Goal: Communication & Community: Answer question/provide support

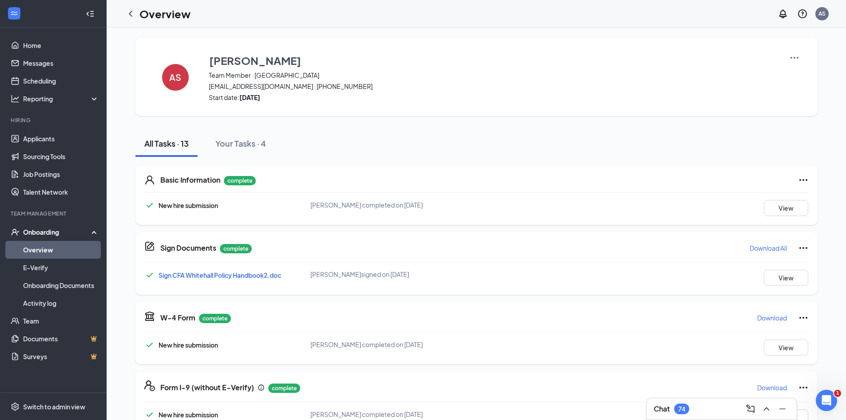
click at [131, 14] on icon "ChevronLeft" at bounding box center [130, 13] width 11 height 11
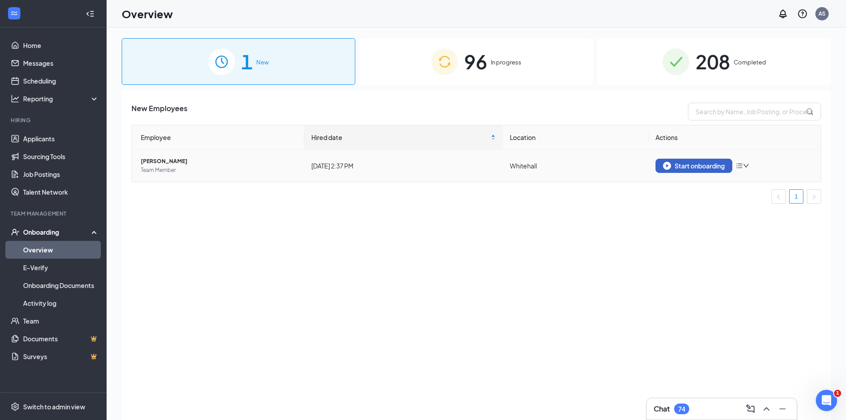
click at [712, 164] on div "Start onboarding" at bounding box center [694, 166] width 62 height 8
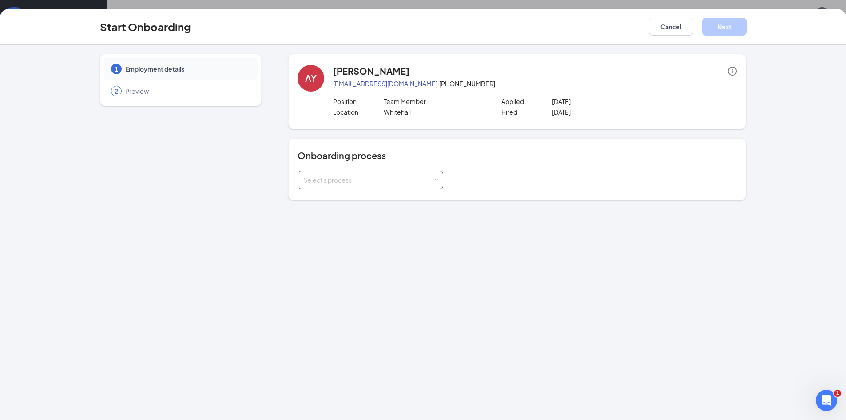
click at [337, 181] on div "Select a process" at bounding box center [368, 179] width 130 height 9
click at [336, 213] on span "Team Member Onboarding" at bounding box center [340, 215] width 79 height 8
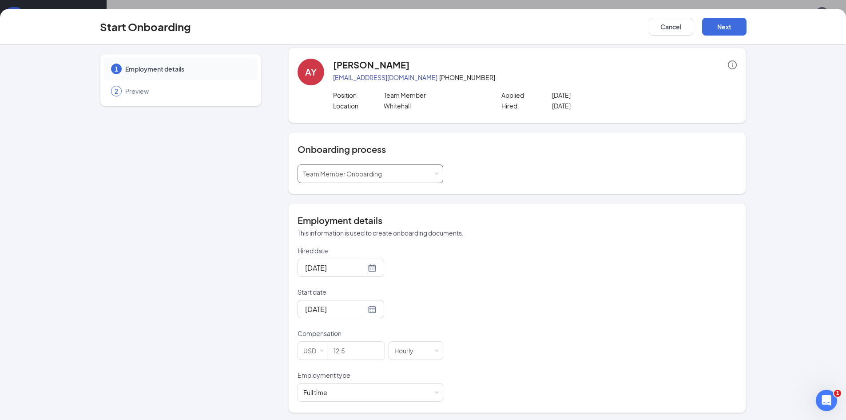
scroll to position [8, 0]
click at [345, 348] on input "12.5" at bounding box center [356, 349] width 56 height 18
type input "12.25"
click at [594, 279] on div "Hired date Jun 19, 2025 Start date Jun 26, 2025 Compensation USD 12.25 Hourly E…" at bounding box center [517, 321] width 439 height 155
click at [357, 387] on div "Full time Works 30+ hours per week and is reasonably expected to work" at bounding box center [370, 391] width 134 height 18
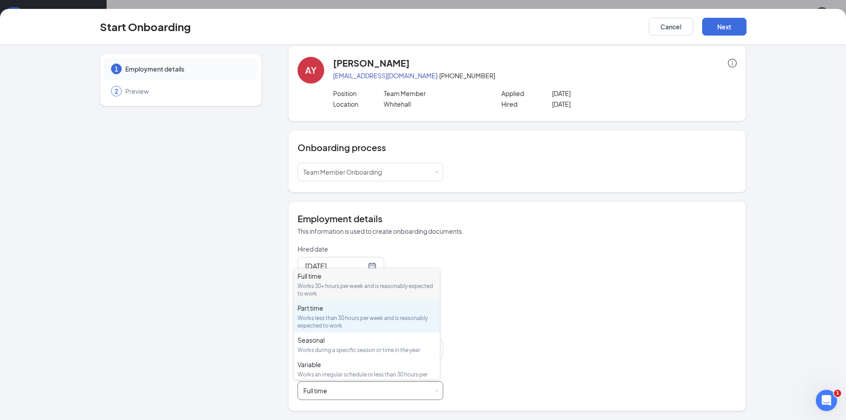
click at [327, 316] on div "Works less than 30 hours per week and is reasonably expected to work" at bounding box center [367, 321] width 139 height 15
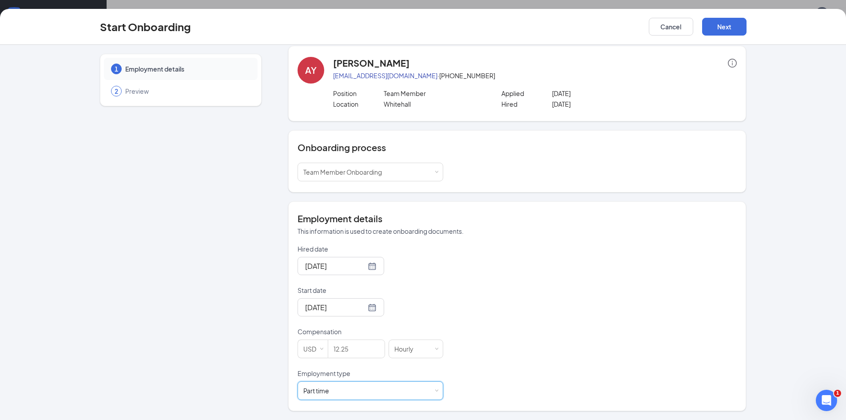
click at [540, 266] on div "Hired date Jun 19, 2025 Start date Jun 26, 2025 Compensation USD 12.25 Hourly E…" at bounding box center [517, 321] width 439 height 155
click at [431, 242] on div "Employment details This information is used to create onboarding documents. Hir…" at bounding box center [517, 305] width 439 height 187
click at [329, 264] on input "Hired date" at bounding box center [335, 265] width 61 height 11
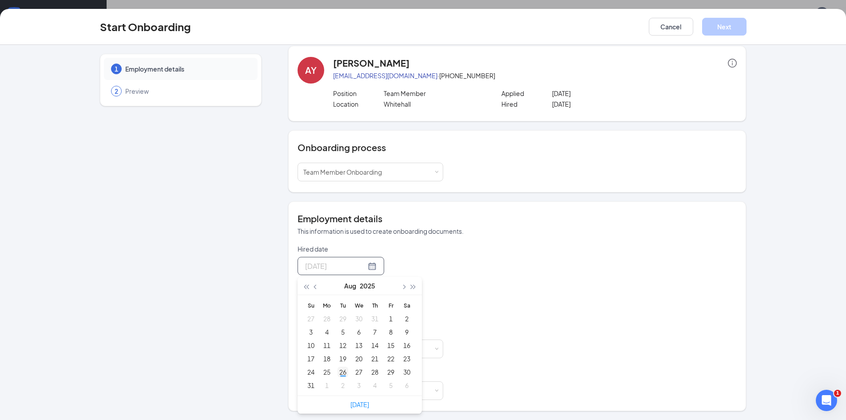
type input "Aug 26, 2025"
click at [342, 369] on div "26" at bounding box center [343, 371] width 11 height 11
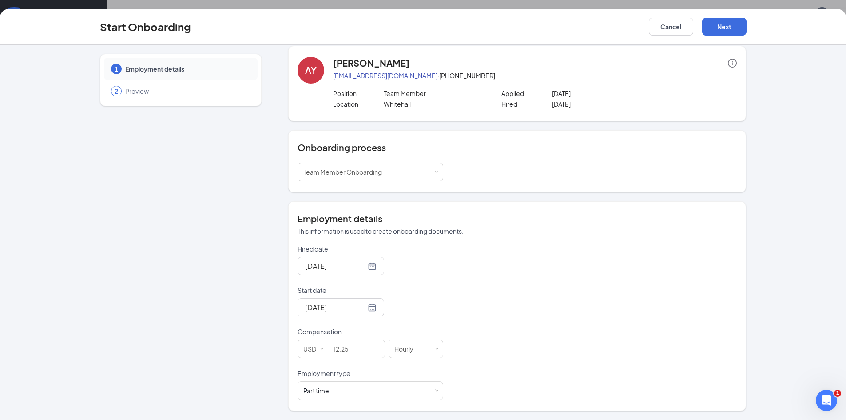
click at [446, 260] on div "Hired date Aug 26, 2025 Aug 2025 Su Mo Tu We Th Fr Sa 27 28 29 30 31 1 2 3 4 5 …" at bounding box center [517, 321] width 439 height 155
click at [337, 311] on input "Start date" at bounding box center [335, 307] width 61 height 11
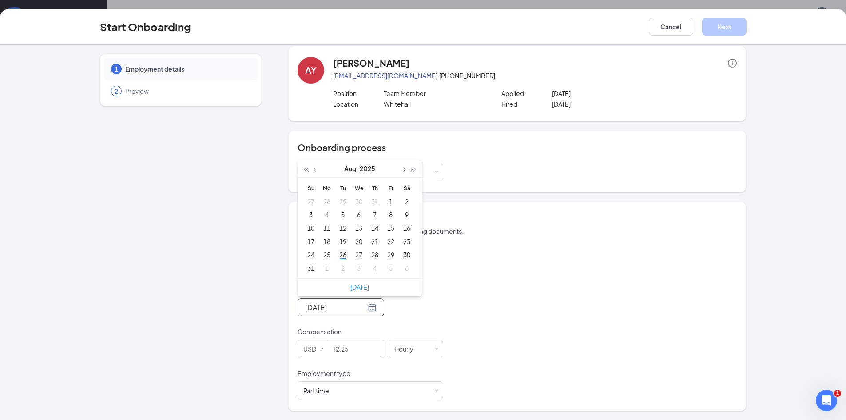
type input "Aug 26, 2025"
click at [340, 255] on div "26" at bounding box center [343, 254] width 11 height 11
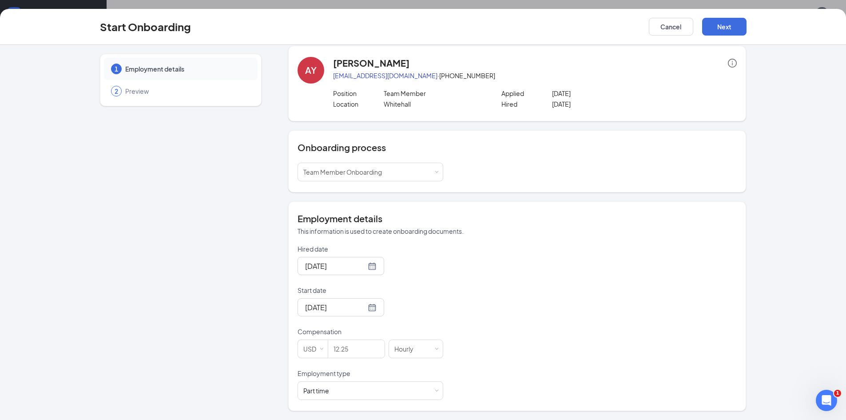
click at [554, 254] on div "Hired date Aug 26, 2025 Aug 2025 Su Mo Tu We Th Fr Sa 27 28 29 30 31 1 2 3 4 5 …" at bounding box center [517, 321] width 439 height 155
click at [734, 24] on button "Next" at bounding box center [724, 27] width 44 height 18
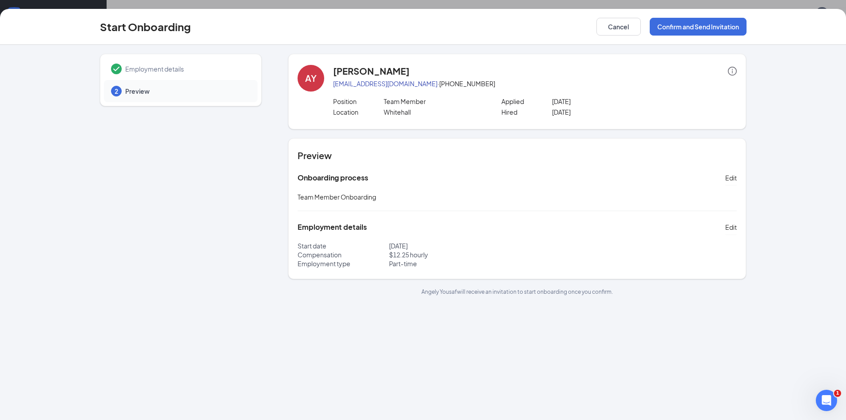
scroll to position [0, 0]
click at [684, 30] on button "Confirm and Send Invitation" at bounding box center [698, 27] width 97 height 18
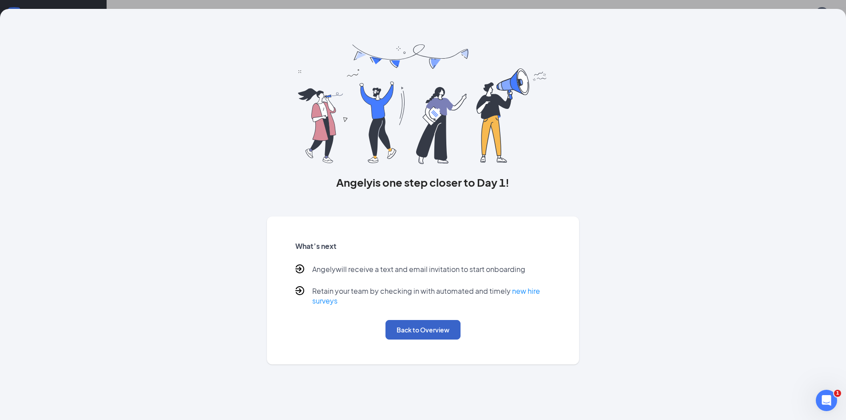
click at [418, 326] on button "Back to Overview" at bounding box center [423, 330] width 75 height 20
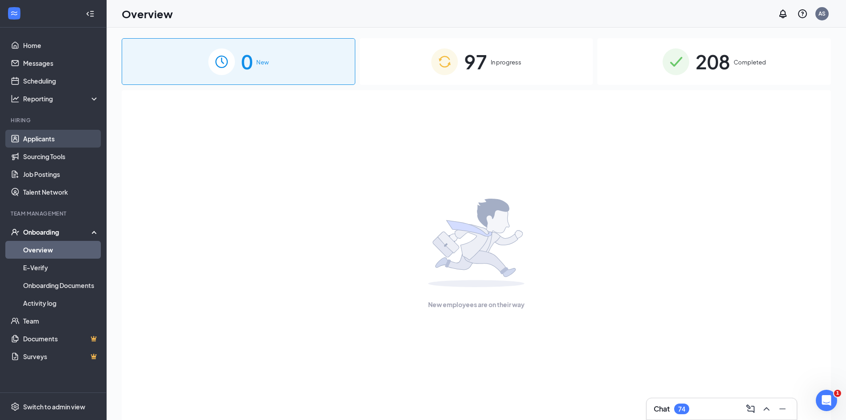
click at [58, 139] on link "Applicants" at bounding box center [61, 139] width 76 height 18
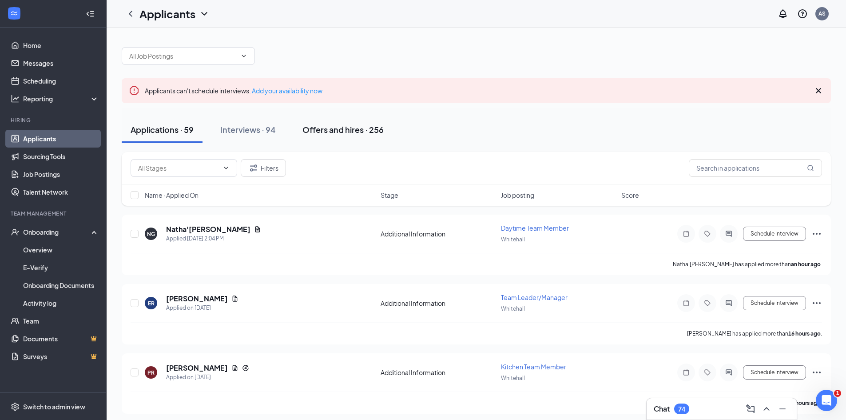
click at [362, 127] on div "Offers and hires · 256" at bounding box center [342, 129] width 81 height 11
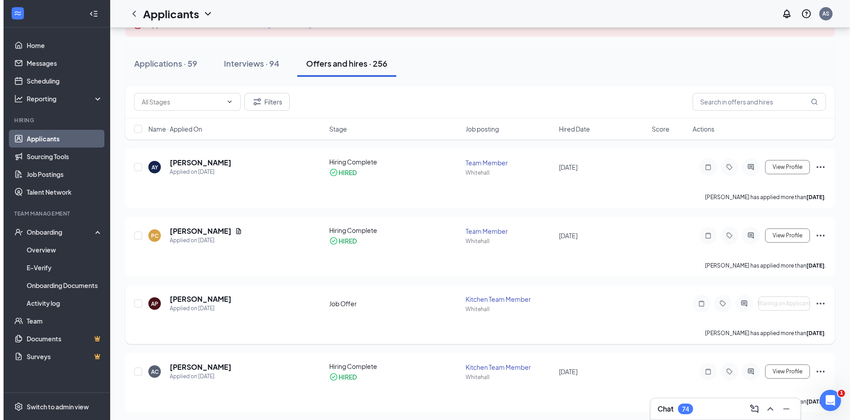
scroll to position [89, 0]
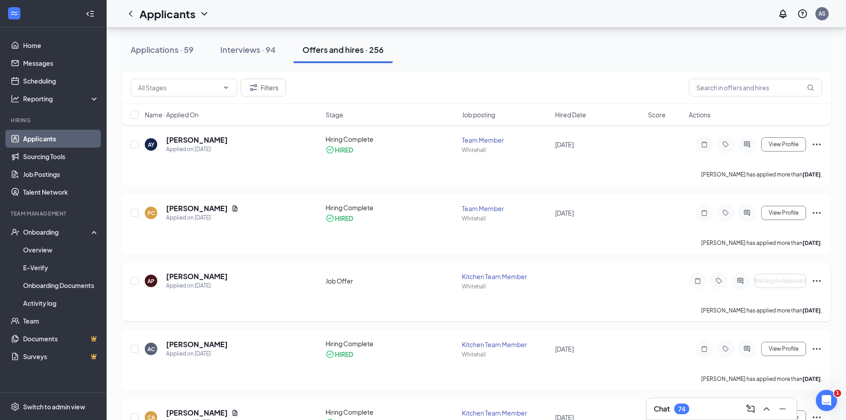
click at [737, 278] on icon "ActiveChat" at bounding box center [740, 280] width 11 height 7
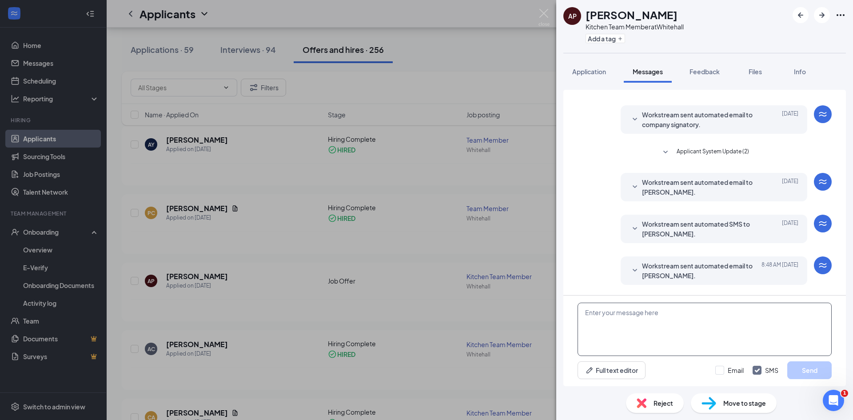
scroll to position [84, 0]
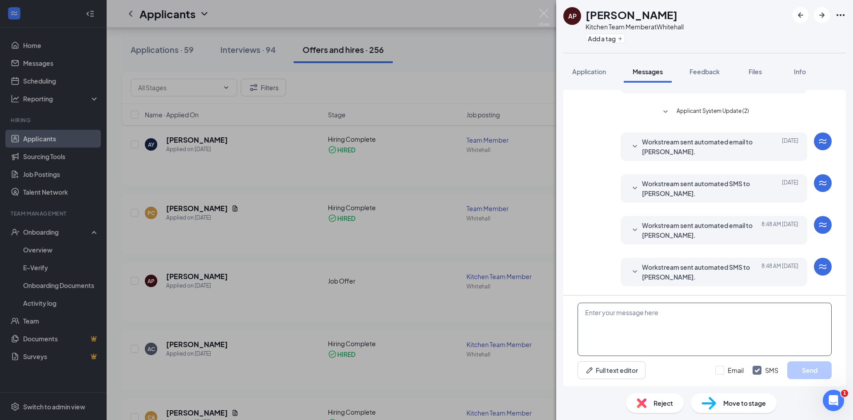
click at [618, 322] on textarea at bounding box center [704, 328] width 254 height 53
click at [629, 267] on icon "SmallChevronDown" at bounding box center [634, 271] width 11 height 11
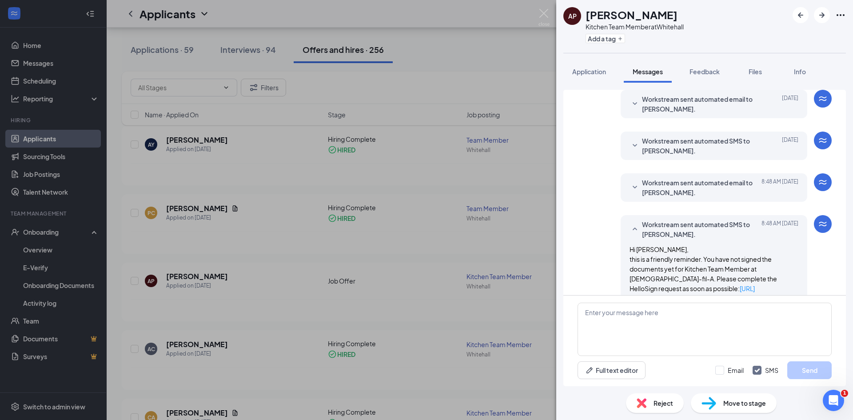
scroll to position [167, 0]
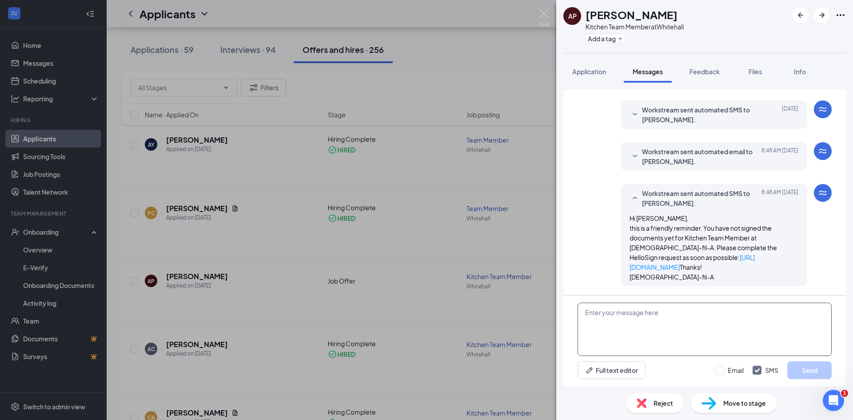
click at [637, 324] on textarea at bounding box center [704, 328] width 254 height 53
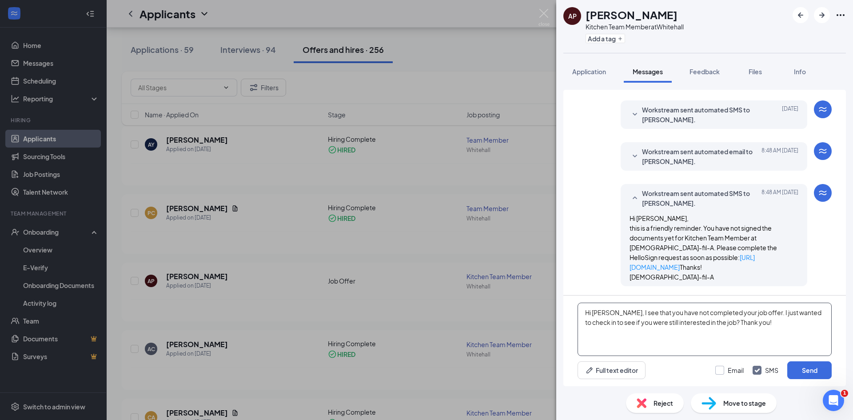
type textarea "Hi Aaliyah, I see that you have not completed your job offer. I just wanted to …"
click at [725, 369] on input "Email" at bounding box center [729, 370] width 28 height 9
checkbox input "true"
click at [776, 309] on textarea "Hi Aaliyah, I see that you have not completed your job offer. I just wanted to …" at bounding box center [704, 328] width 254 height 53
click at [795, 367] on button "Send" at bounding box center [809, 370] width 44 height 18
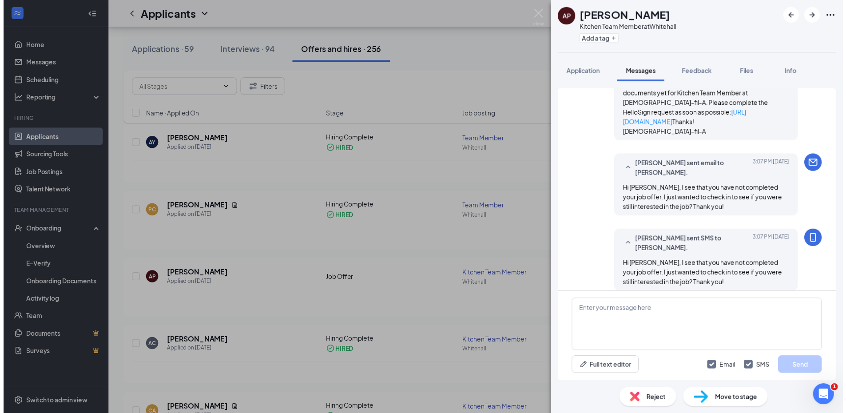
scroll to position [320, 0]
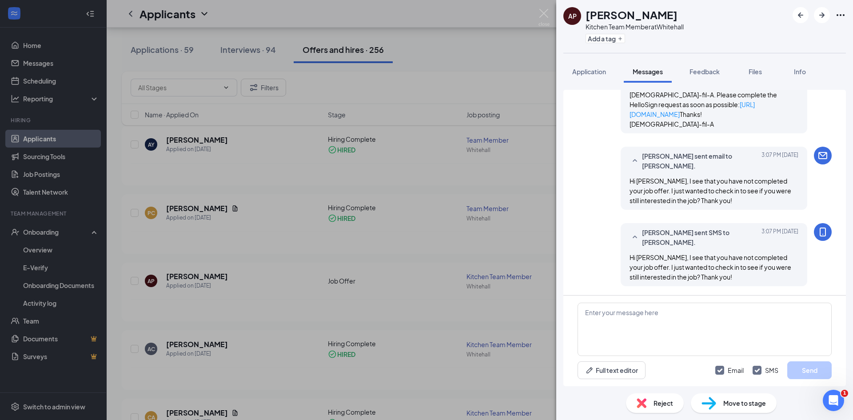
click at [432, 58] on div "AP Aaliyah Price Kitchen Team Member at Whitehall Add a tag Application Message…" at bounding box center [426, 210] width 853 height 420
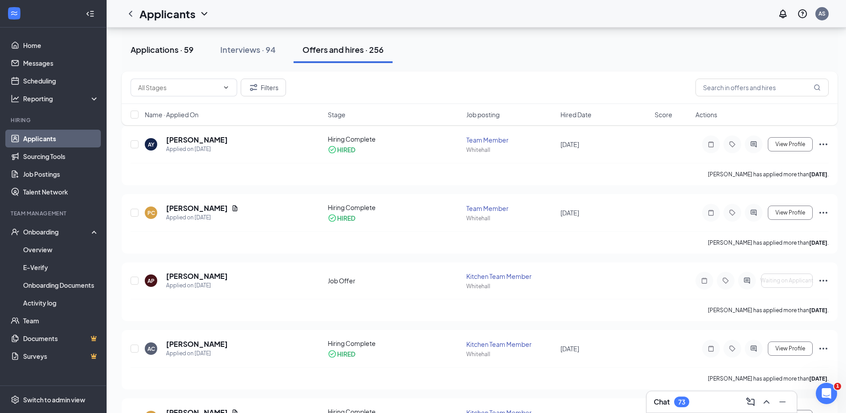
click at [172, 55] on button "Applications · 59" at bounding box center [162, 49] width 81 height 27
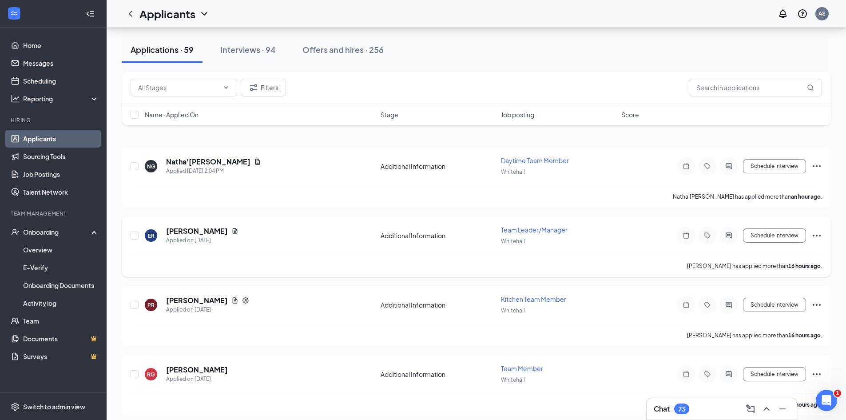
scroll to position [89, 0]
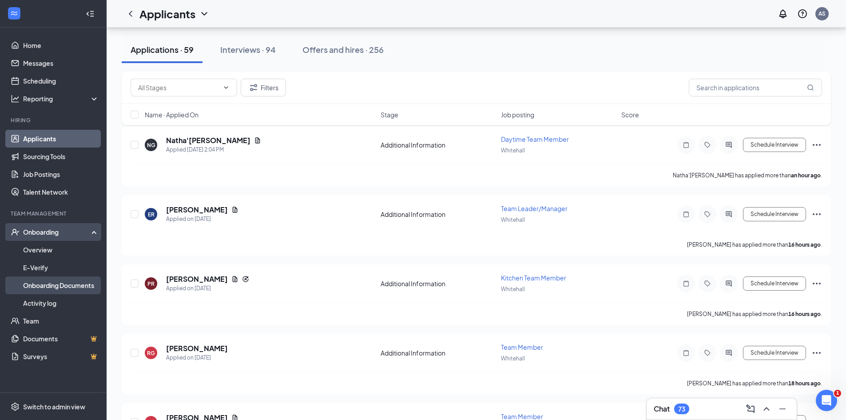
click at [54, 283] on link "Onboarding Documents" at bounding box center [61, 285] width 76 height 18
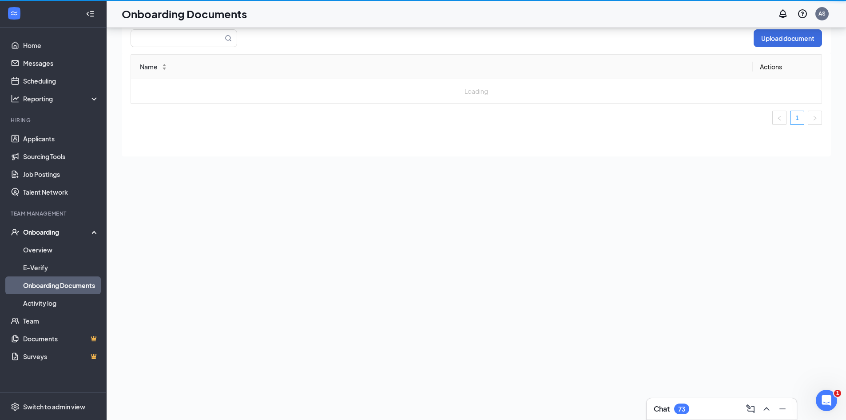
scroll to position [40, 0]
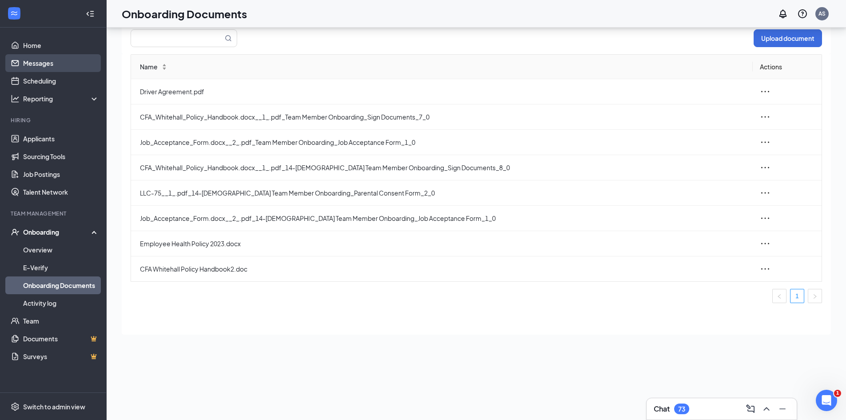
click at [62, 60] on link "Messages" at bounding box center [61, 63] width 76 height 18
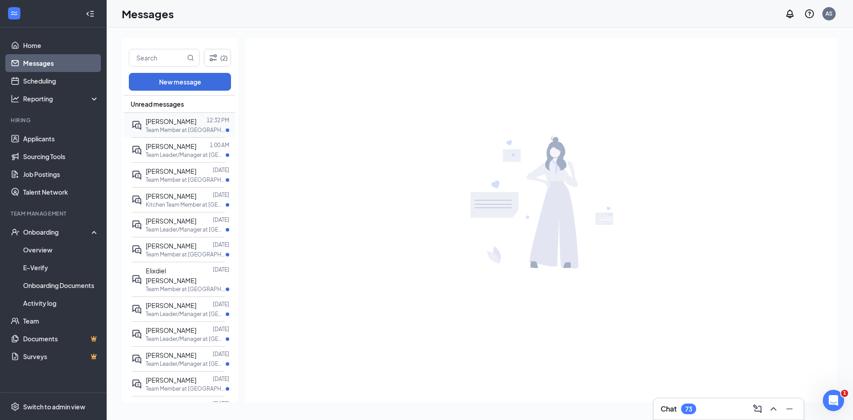
click at [159, 123] on span "Samuel Watters" at bounding box center [171, 121] width 51 height 8
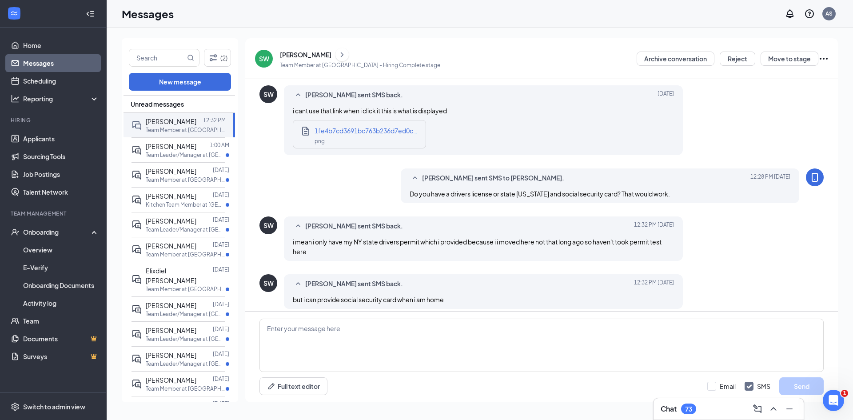
scroll to position [775, 0]
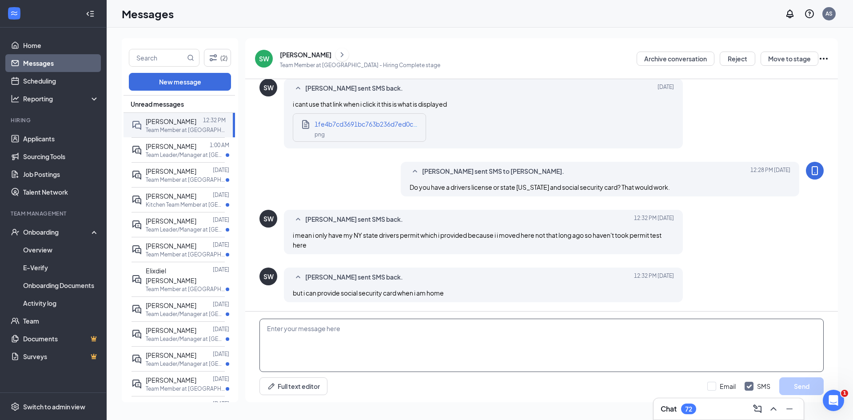
click at [337, 334] on textarea at bounding box center [541, 344] width 564 height 53
type textarea "perfect. Thank will work. Thank you!"
click at [794, 388] on button "Send" at bounding box center [801, 386] width 44 height 18
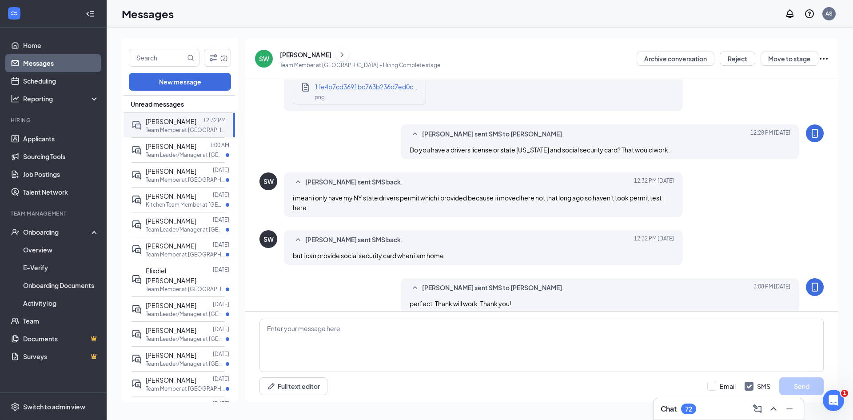
scroll to position [823, 0]
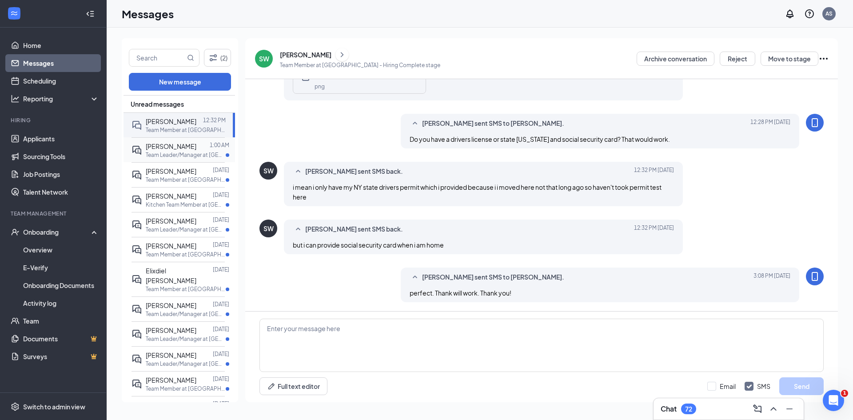
click at [170, 155] on p "Team Leader/Manager at Whitehall" at bounding box center [186, 155] width 80 height 8
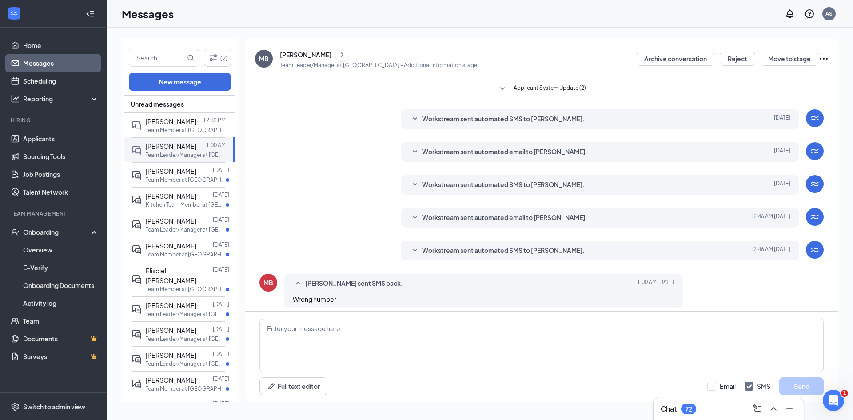
scroll to position [6, 0]
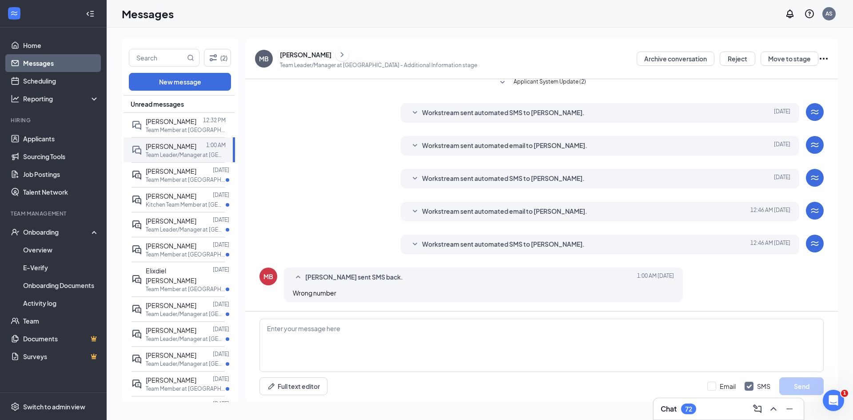
click at [443, 247] on span "Workstream sent automated SMS to Mayerly blanco." at bounding box center [503, 244] width 163 height 11
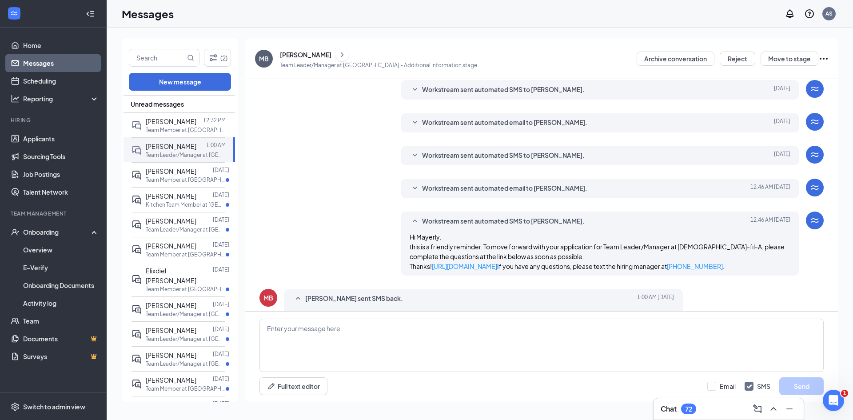
scroll to position [51, 0]
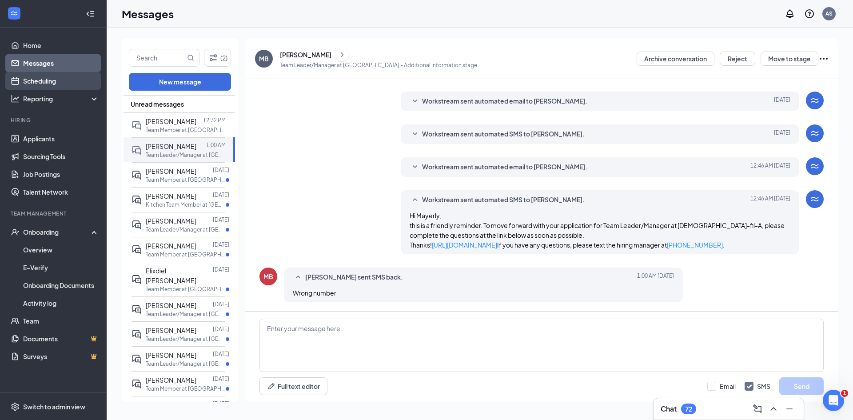
click at [62, 85] on link "Scheduling" at bounding box center [61, 81] width 76 height 18
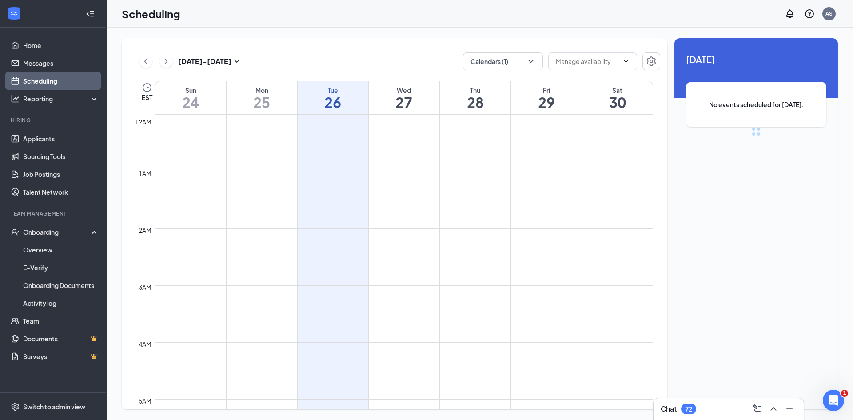
scroll to position [437, 0]
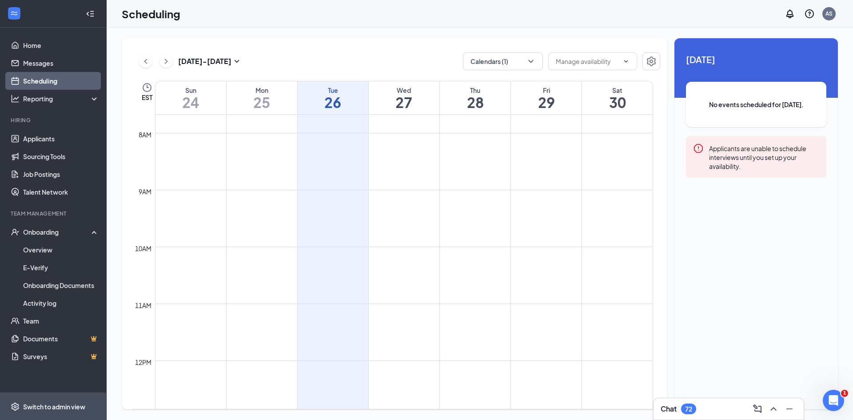
click at [36, 407] on div "Switch to admin view" at bounding box center [54, 406] width 62 height 9
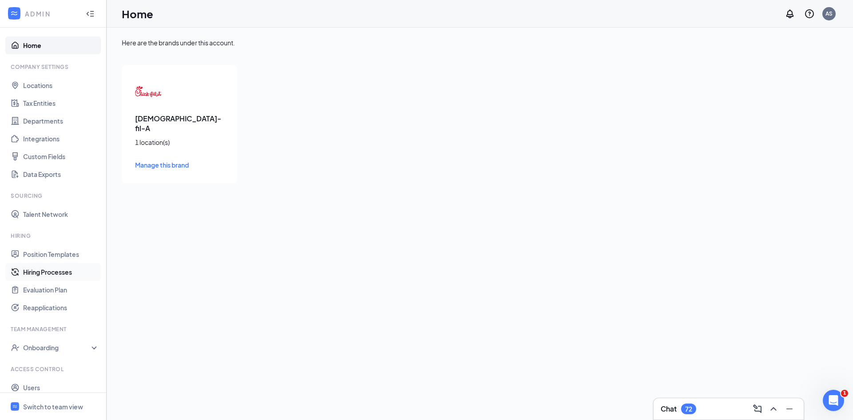
click at [64, 275] on link "Hiring Processes" at bounding box center [61, 272] width 76 height 18
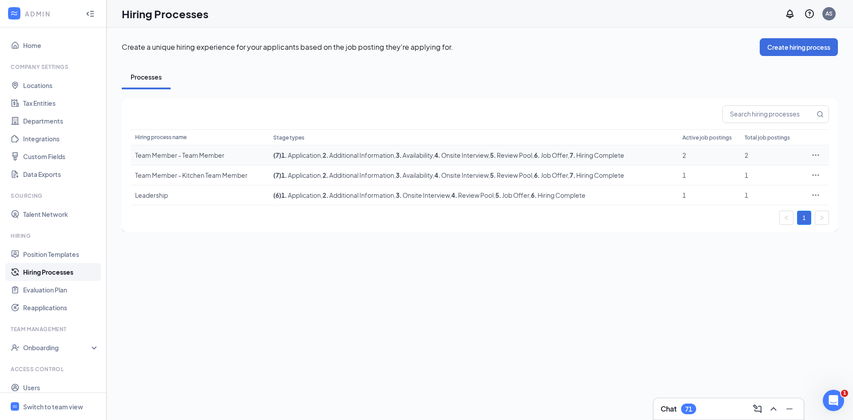
click at [791, 158] on div "2" at bounding box center [770, 155] width 53 height 9
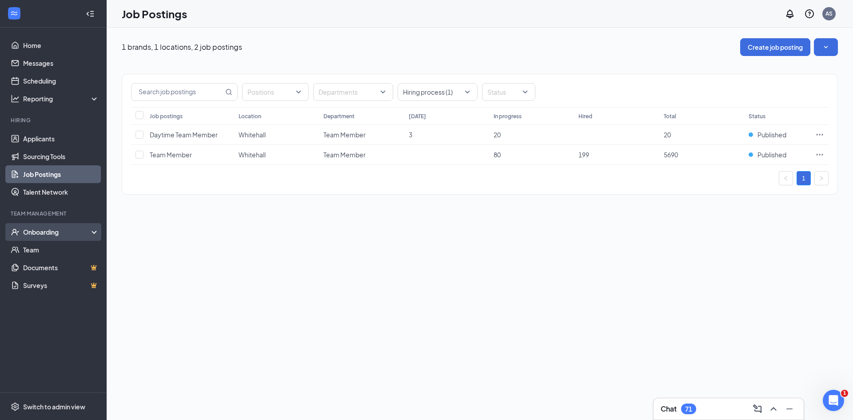
click at [50, 233] on div "Onboarding" at bounding box center [57, 231] width 68 height 9
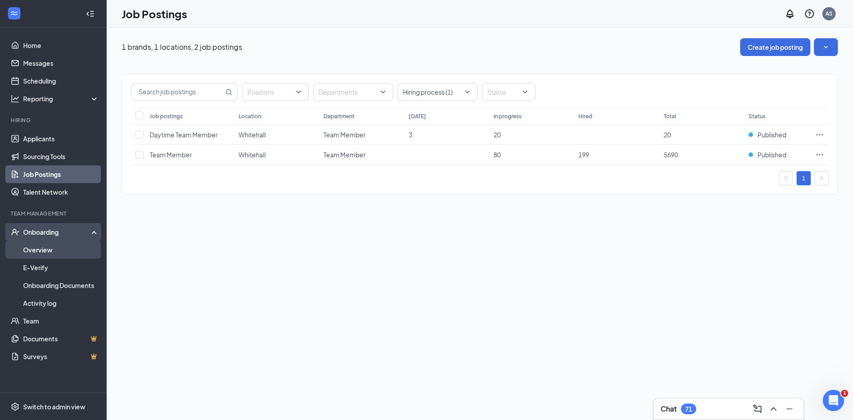
click at [51, 247] on link "Overview" at bounding box center [61, 250] width 76 height 18
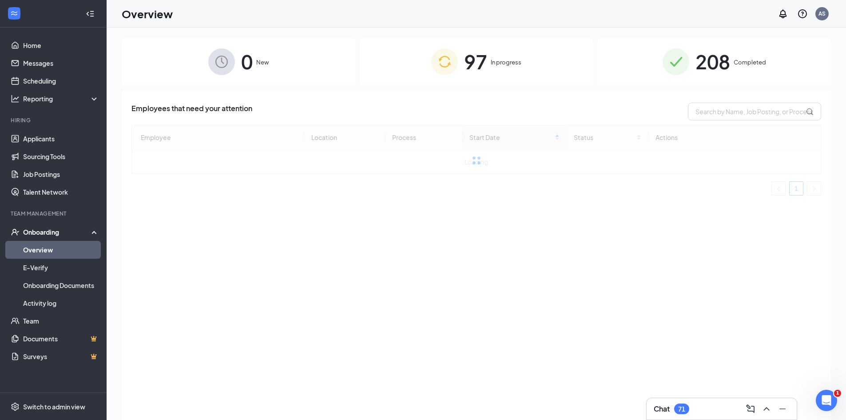
click at [529, 58] on div "97 In progress" at bounding box center [477, 61] width 234 height 47
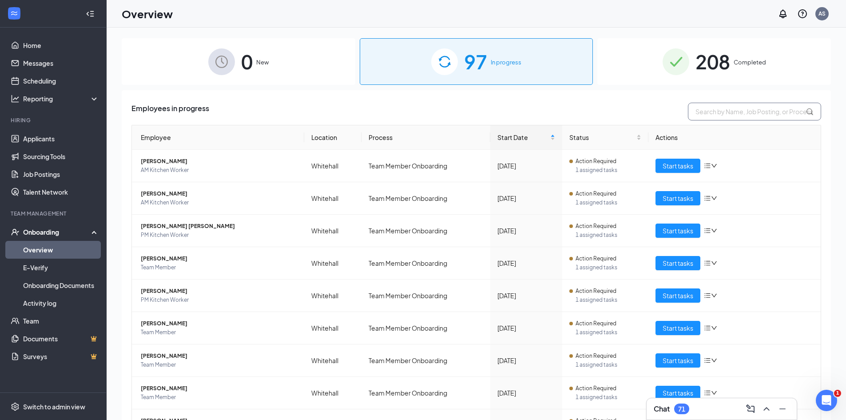
click at [778, 106] on input "text" at bounding box center [754, 112] width 133 height 18
type input "pamela"
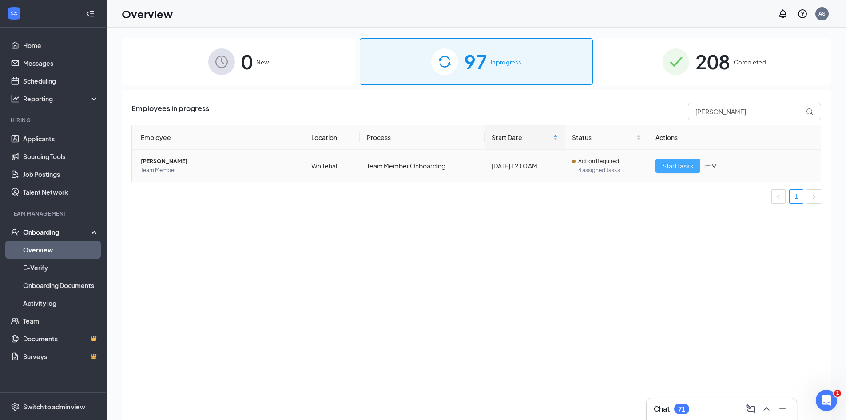
click at [680, 167] on span "Start tasks" at bounding box center [678, 166] width 31 height 10
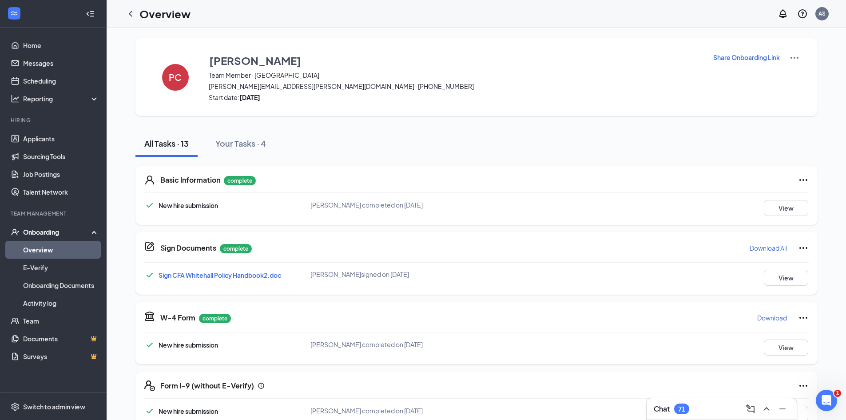
click at [712, 405] on div "Chat 71" at bounding box center [722, 409] width 136 height 14
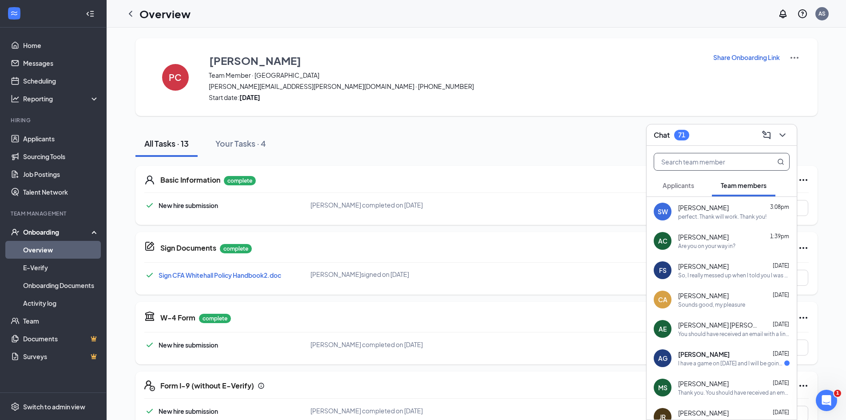
click at [717, 159] on input "text" at bounding box center [706, 161] width 105 height 17
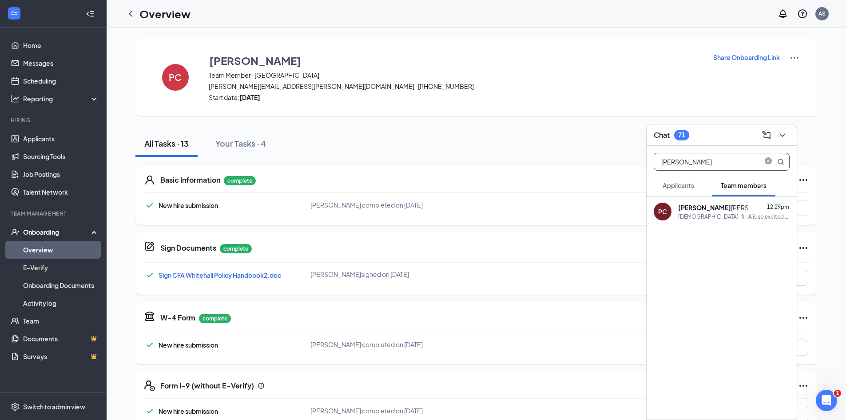
type input "pamela"
click at [717, 214] on div "Chick-fil-A is so excited for you to join our team! Do you know anyone else who…" at bounding box center [733, 217] width 111 height 8
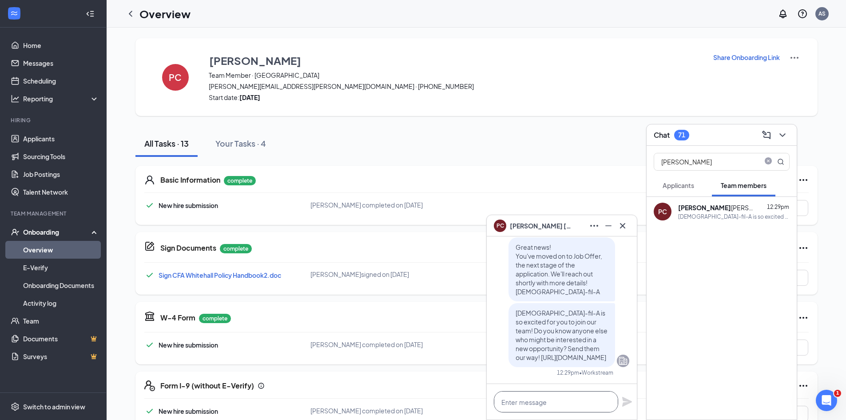
click at [540, 404] on textarea at bounding box center [556, 401] width 124 height 21
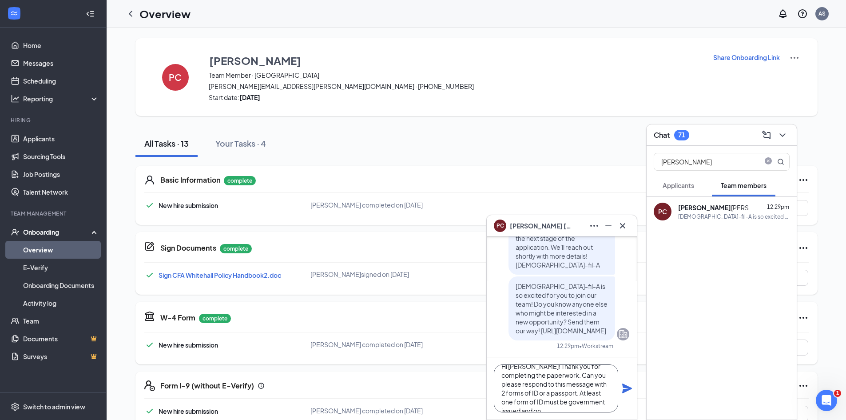
scroll to position [18, 0]
type textarea "Hi Pamela! Thank you for completing the paperwork. Can you please respond to th…"
click at [628, 389] on icon "Plane" at bounding box center [627, 388] width 10 height 10
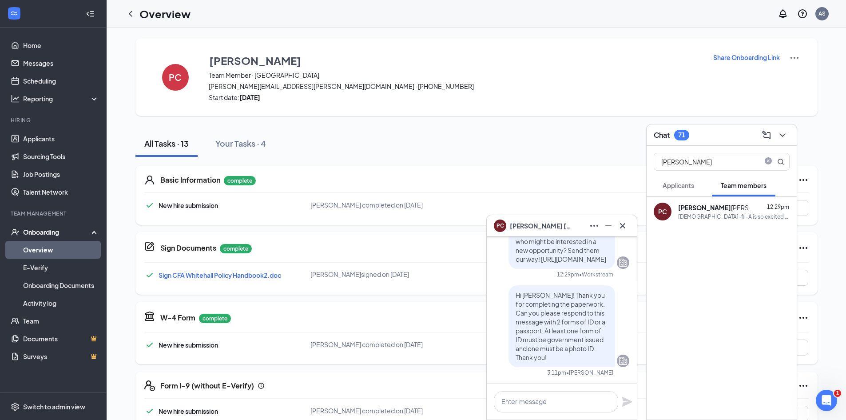
scroll to position [0, 0]
click at [824, 20] on div "AS" at bounding box center [821, 13] width 13 height 13
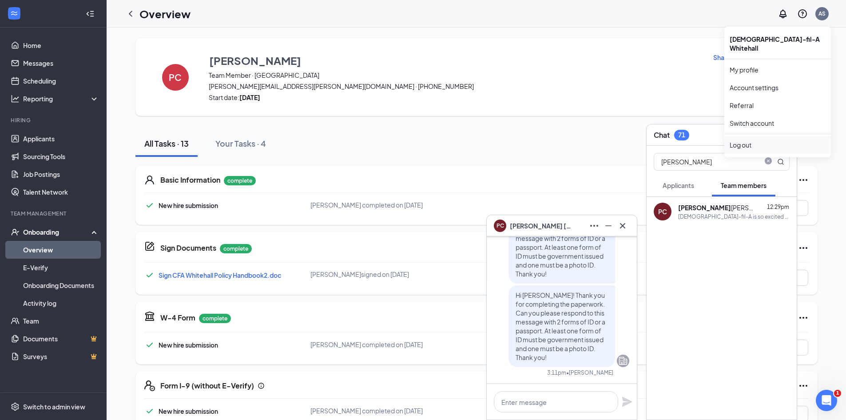
click at [754, 140] on div "Log out" at bounding box center [778, 144] width 96 height 9
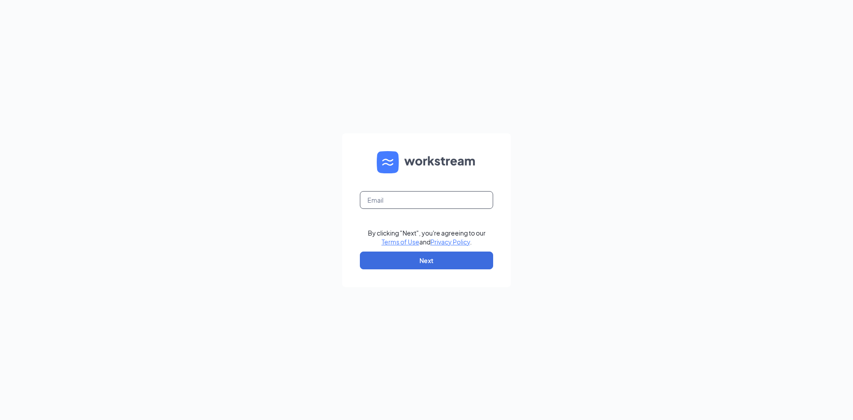
click at [412, 204] on input "text" at bounding box center [426, 200] width 133 height 18
type input "alyssa"
